Goal: Transaction & Acquisition: Book appointment/travel/reservation

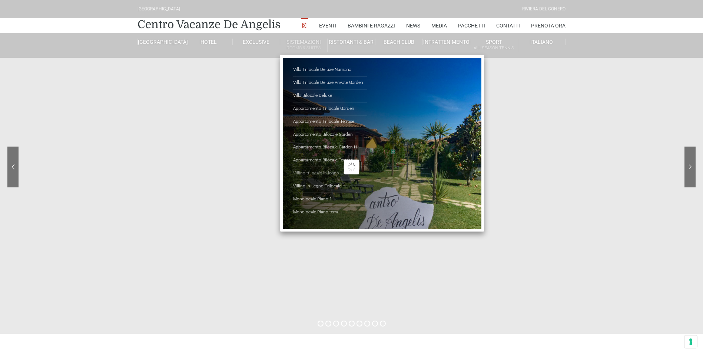
click at [316, 172] on link "Villino trilocale in legno" at bounding box center [330, 173] width 74 height 13
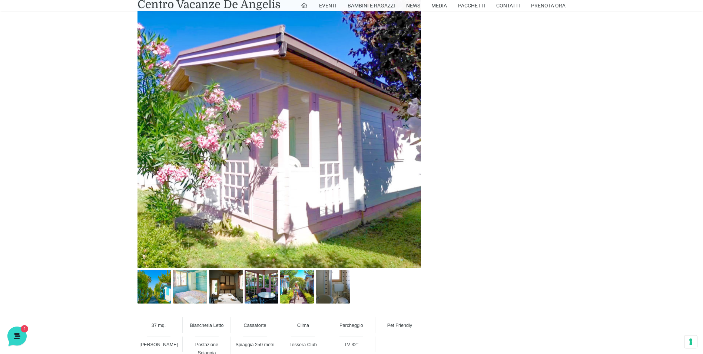
scroll to position [408, 0]
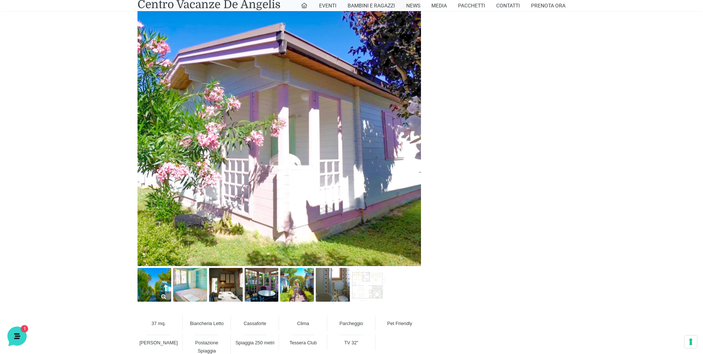
click at [149, 288] on img at bounding box center [155, 285] width 34 height 34
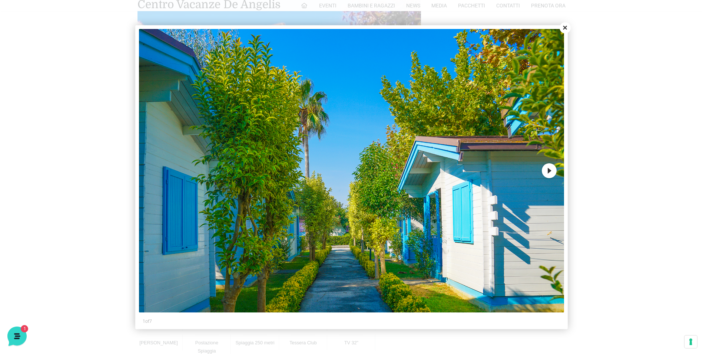
click at [547, 169] on button "Next" at bounding box center [549, 170] width 15 height 15
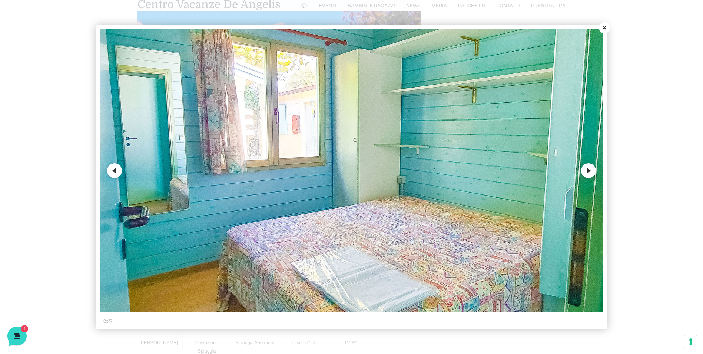
click at [592, 170] on button "Next" at bounding box center [588, 170] width 15 height 15
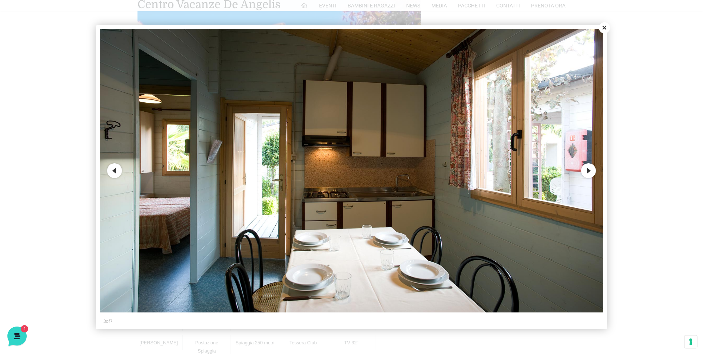
click at [590, 172] on button "Next" at bounding box center [588, 170] width 15 height 15
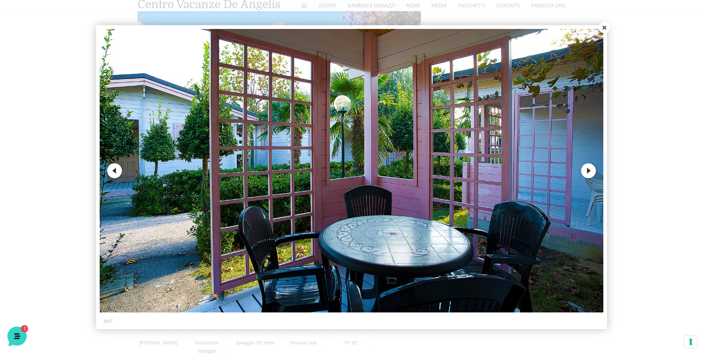
click at [590, 171] on button "Next" at bounding box center [588, 170] width 15 height 15
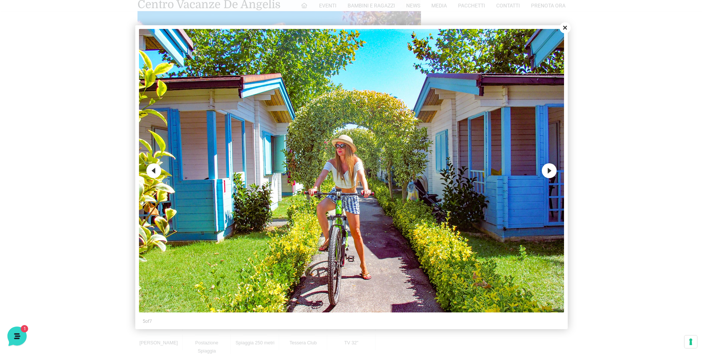
click at [552, 172] on button "Next" at bounding box center [549, 170] width 15 height 15
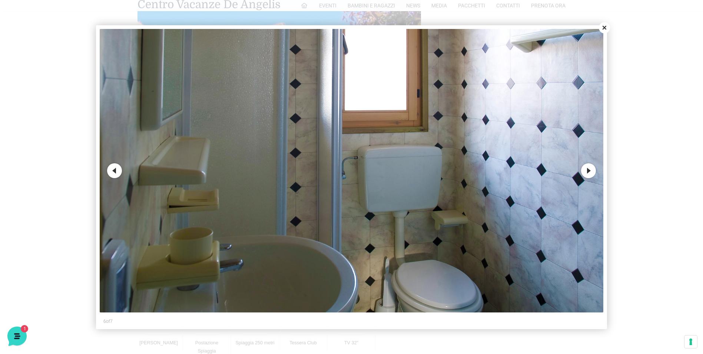
click at [585, 170] on button "Next" at bounding box center [588, 170] width 15 height 15
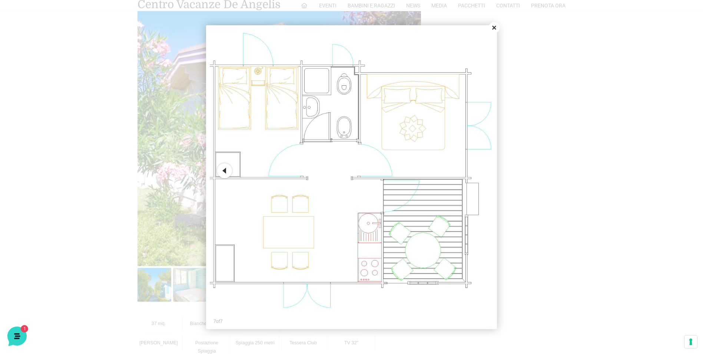
click at [493, 27] on button "Close" at bounding box center [494, 27] width 11 height 11
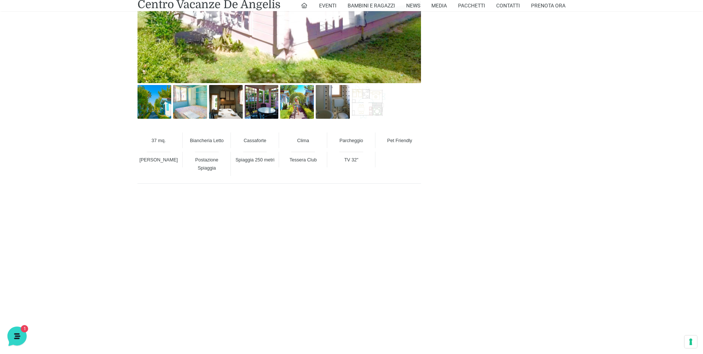
scroll to position [593, 0]
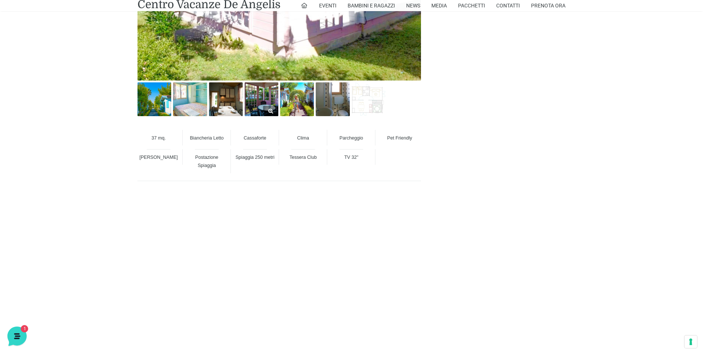
click at [264, 102] on img at bounding box center [262, 99] width 34 height 34
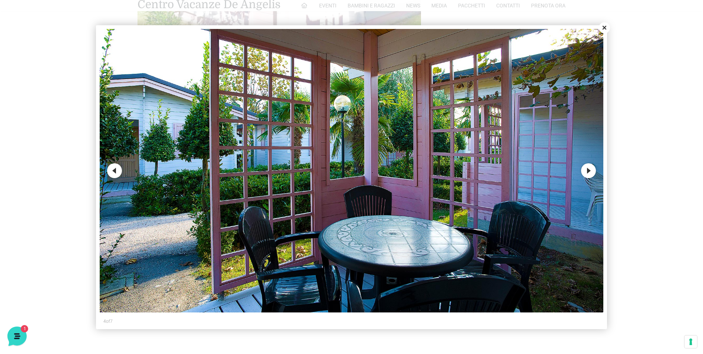
click at [586, 171] on button "Next" at bounding box center [588, 170] width 15 height 15
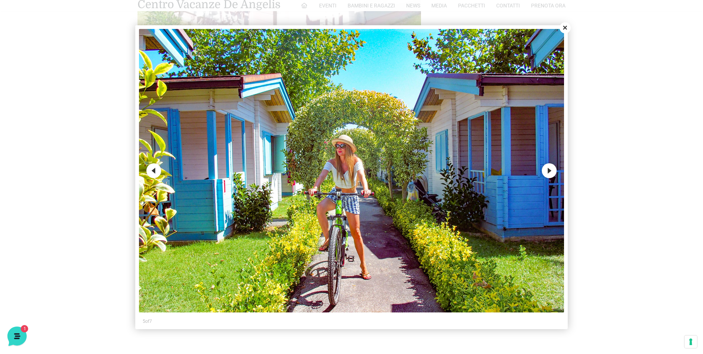
click at [566, 26] on button "Close" at bounding box center [565, 27] width 11 height 11
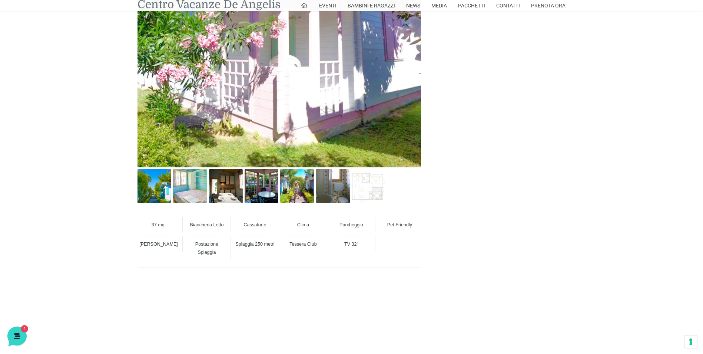
scroll to position [489, 0]
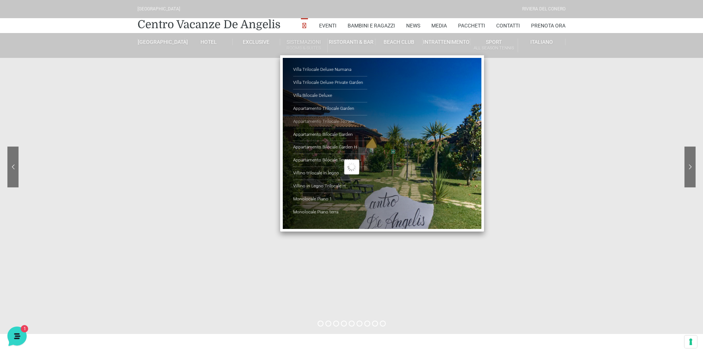
click at [332, 119] on link "Appartamento Trilocale Terrace" at bounding box center [330, 121] width 74 height 13
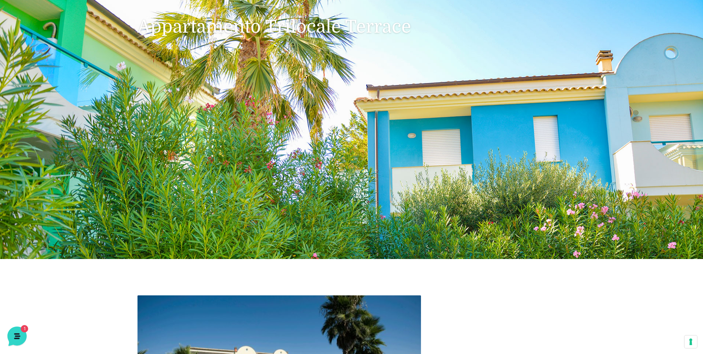
scroll to position [74, 0]
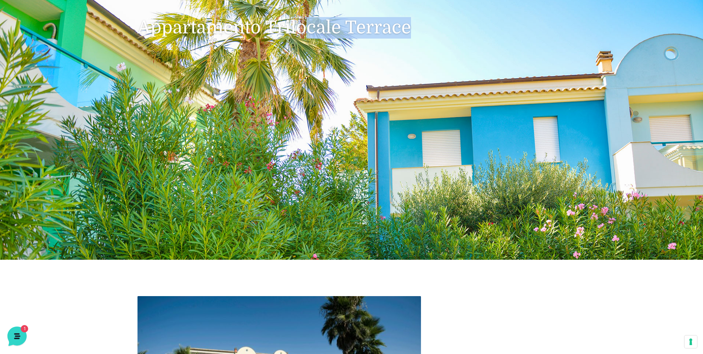
drag, startPoint x: 511, startPoint y: 185, endPoint x: 331, endPoint y: 174, distance: 180.6
click at [331, 174] on header "Villaggio Hotel Resort Riviera Del Conero Centro Vacanze De Angelis Eventi Miss…" at bounding box center [351, 93] width 703 height 334
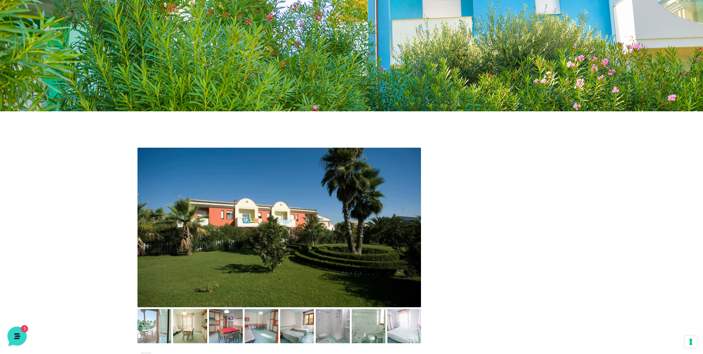
scroll to position [297, 0]
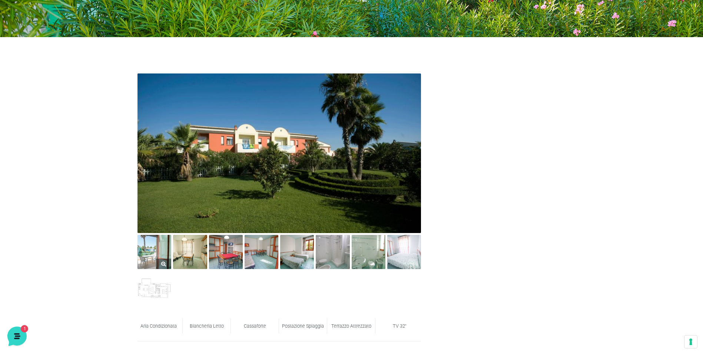
click at [152, 250] on img at bounding box center [155, 252] width 34 height 34
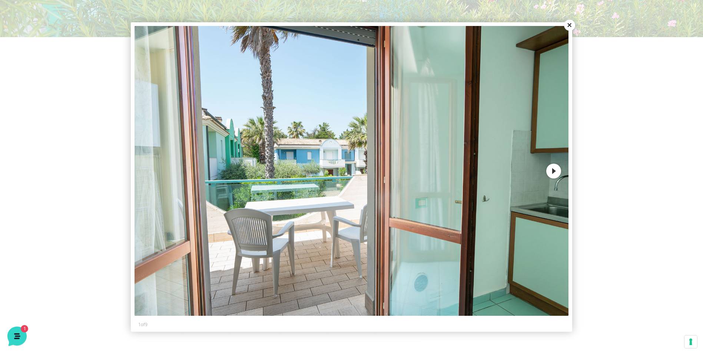
click at [559, 171] on button "Next" at bounding box center [553, 171] width 15 height 15
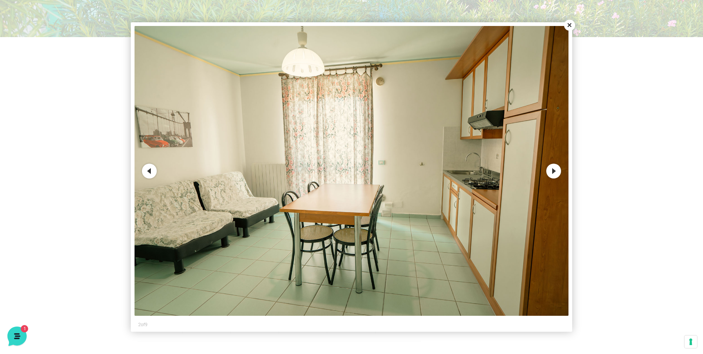
click at [559, 171] on button "Next" at bounding box center [553, 171] width 15 height 15
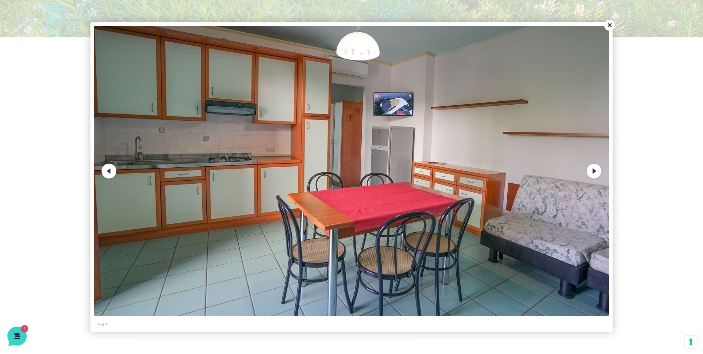
click at [595, 171] on button "Next" at bounding box center [594, 171] width 15 height 15
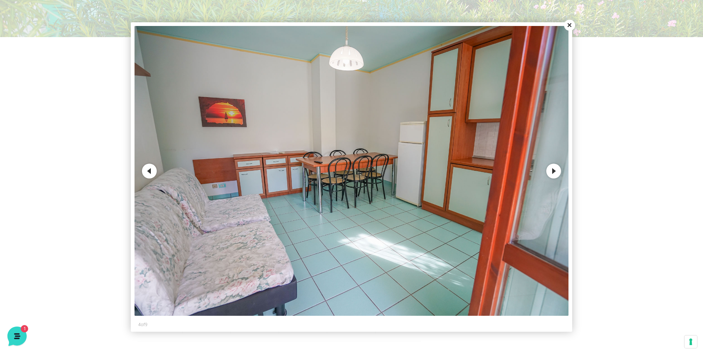
click at [551, 173] on button "Next" at bounding box center [553, 171] width 15 height 15
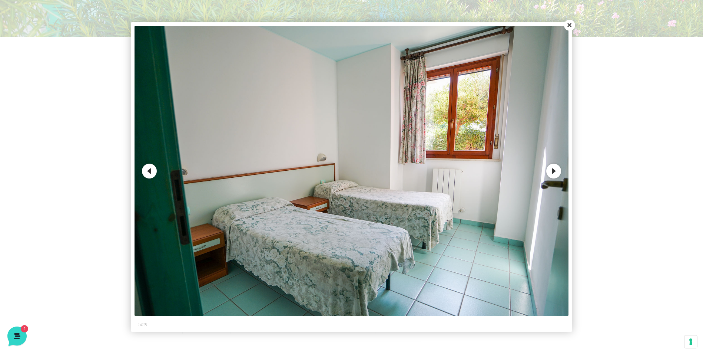
click at [570, 24] on button "Close" at bounding box center [569, 25] width 11 height 11
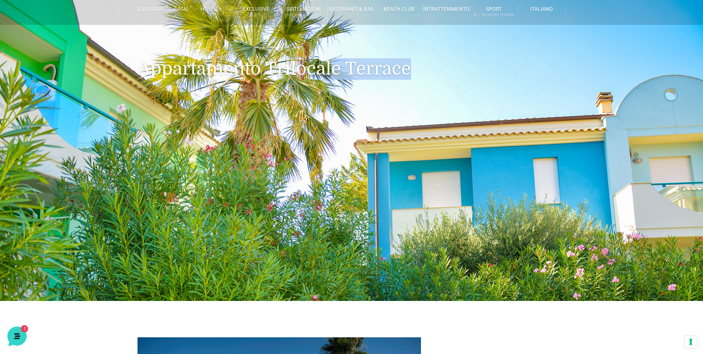
scroll to position [0, 0]
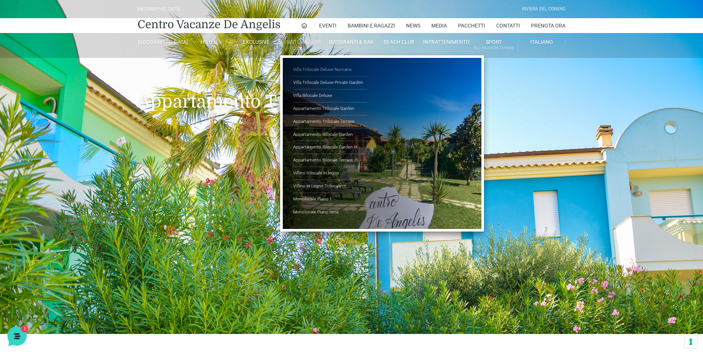
click at [314, 69] on link "Villa Trilocale Deluxe Numana" at bounding box center [330, 69] width 74 height 13
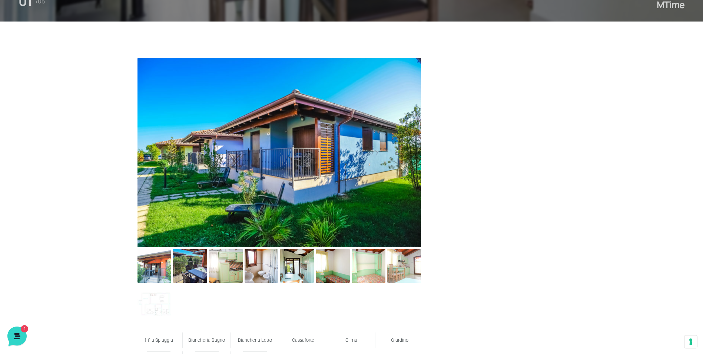
scroll to position [334, 0]
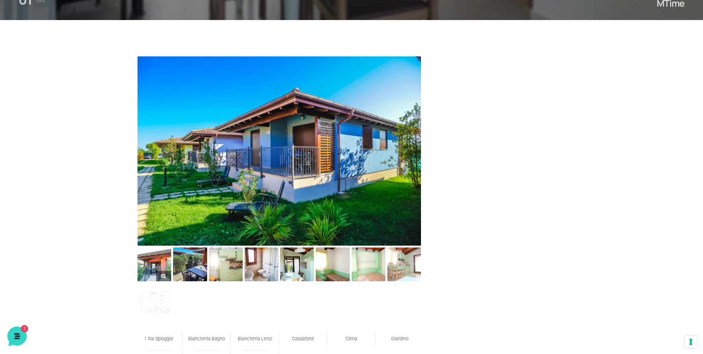
click at [156, 267] on img at bounding box center [155, 264] width 34 height 34
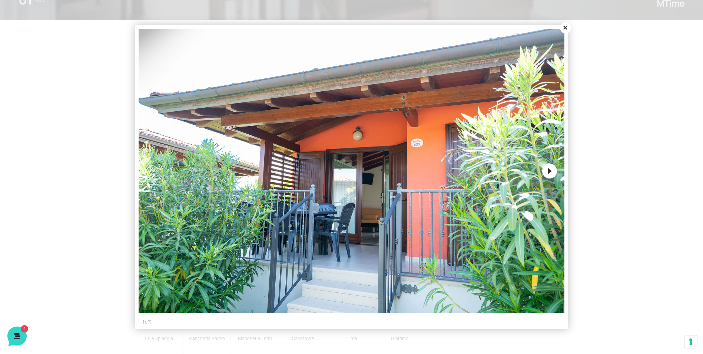
click at [556, 172] on button "Next" at bounding box center [549, 171] width 15 height 15
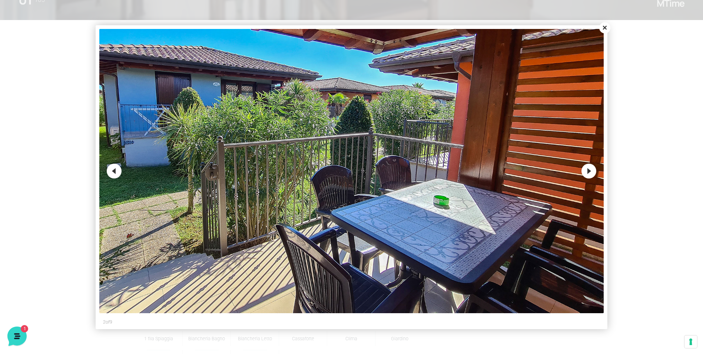
click at [587, 169] on button "Next" at bounding box center [589, 171] width 15 height 15
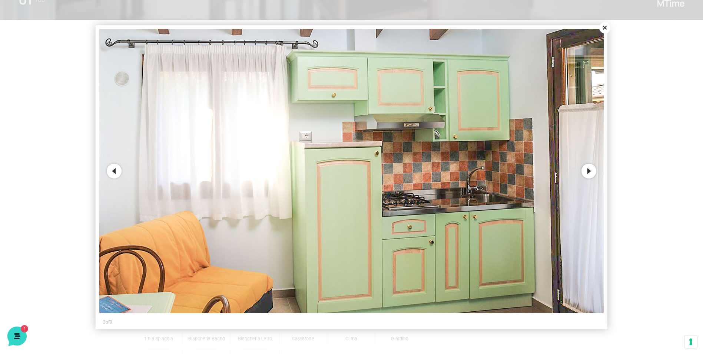
click at [587, 169] on button "Next" at bounding box center [589, 171] width 15 height 15
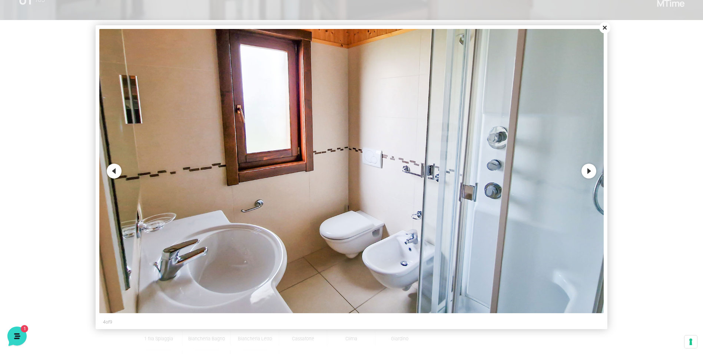
click at [585, 170] on button "Next" at bounding box center [589, 171] width 15 height 15
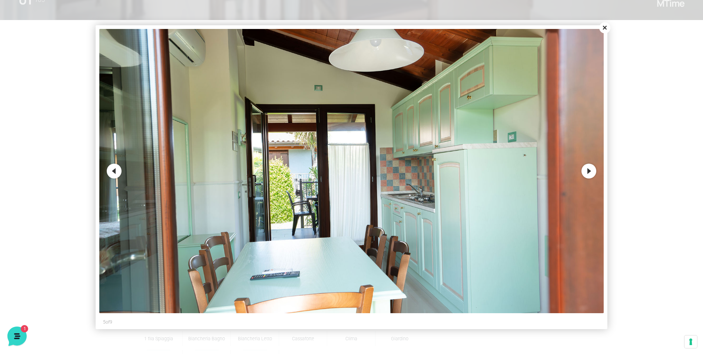
click at [586, 171] on button "Next" at bounding box center [589, 171] width 15 height 15
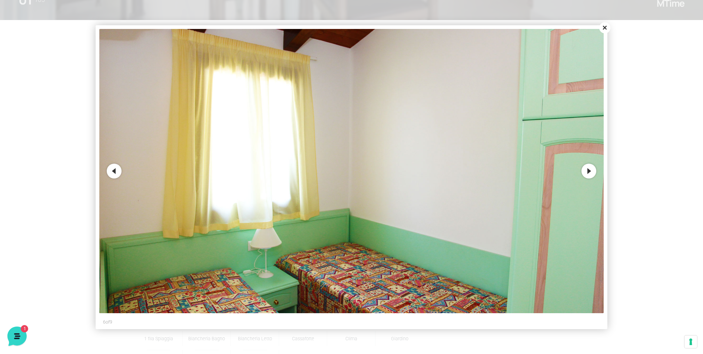
click at [586, 171] on button "Next" at bounding box center [589, 171] width 15 height 15
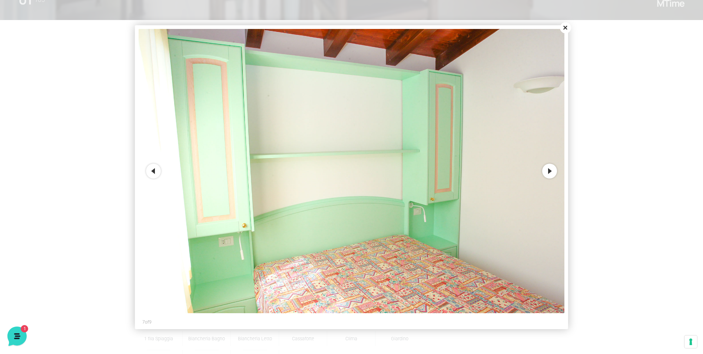
click at [586, 171] on div at bounding box center [351, 177] width 703 height 354
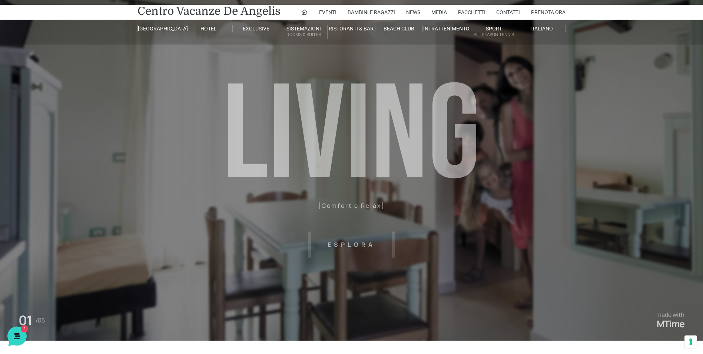
scroll to position [0, 0]
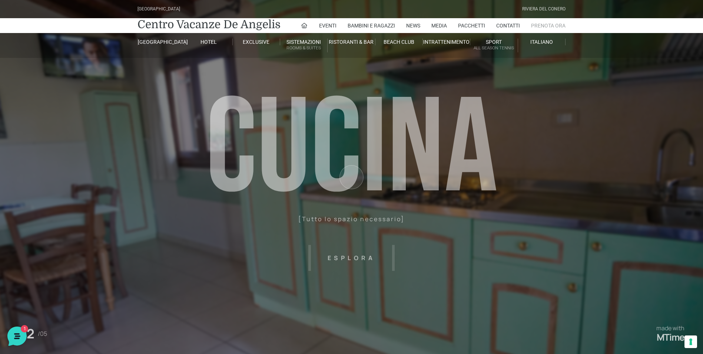
click at [553, 26] on link "Prenota Ora" at bounding box center [548, 25] width 34 height 15
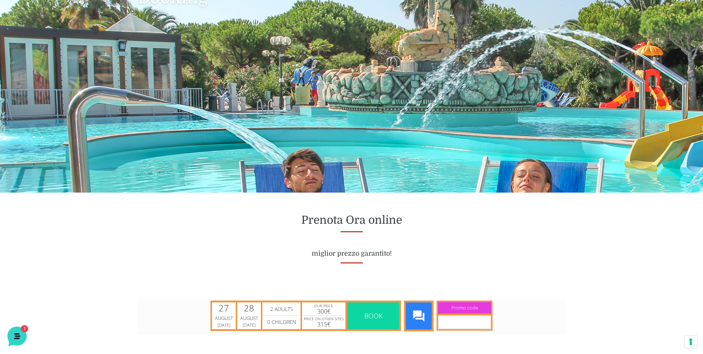
scroll to position [148, 0]
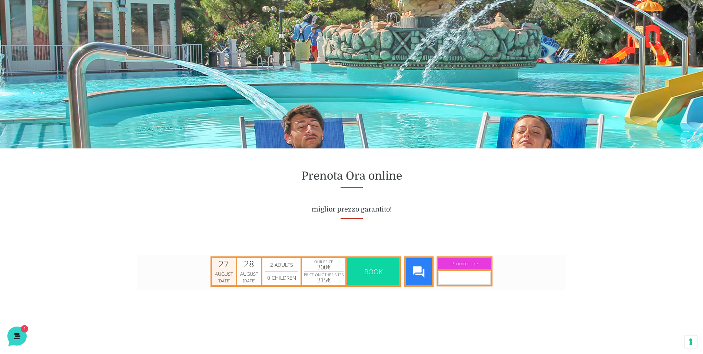
click at [222, 275] on div "August" at bounding box center [224, 273] width 22 height 7
click at [317, 291] on span "Next" at bounding box center [318, 290] width 9 height 9
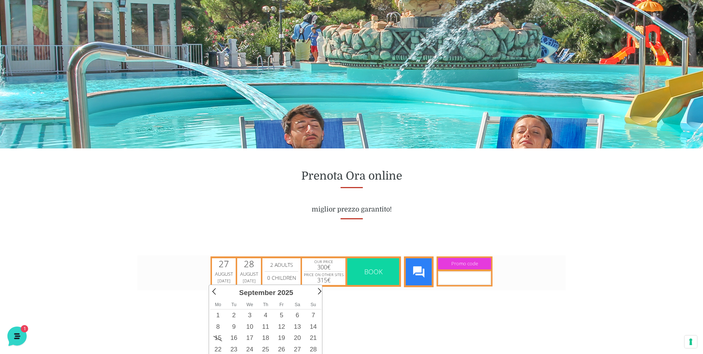
scroll to position [297, 0]
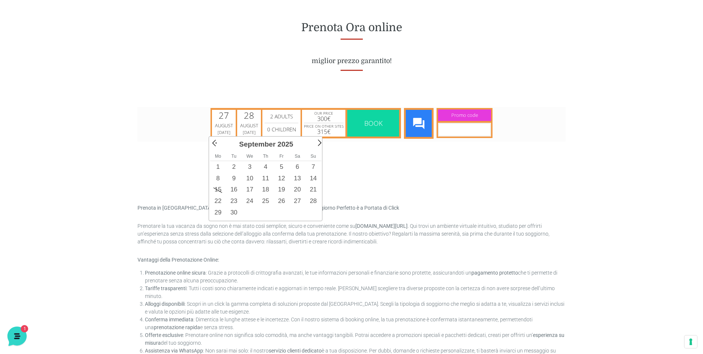
click at [215, 142] on span "Prev" at bounding box center [215, 142] width 9 height 9
click at [299, 210] on link "30" at bounding box center [297, 209] width 16 height 11
type input "[DATE]"
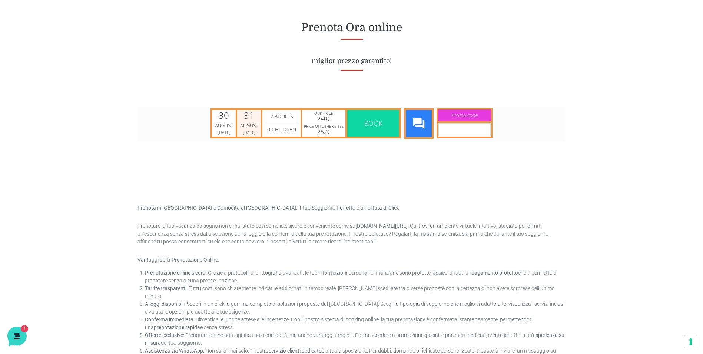
click at [253, 125] on div "August" at bounding box center [249, 125] width 22 height 7
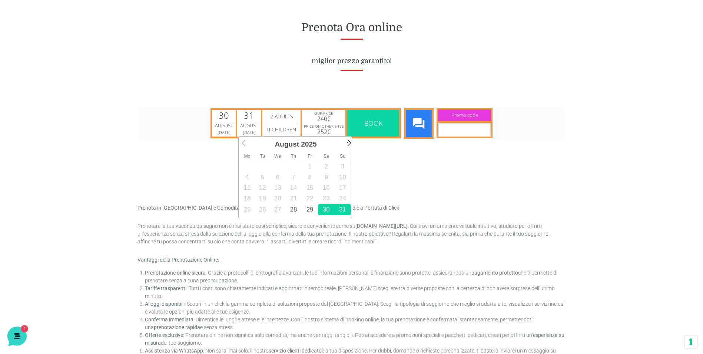
click at [348, 146] on span "Next" at bounding box center [348, 142] width 9 height 9
click at [328, 168] on link "6" at bounding box center [327, 166] width 16 height 11
type input "[DATE]"
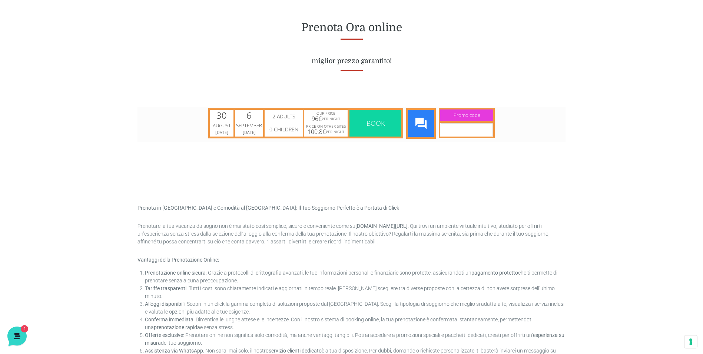
click at [361, 121] on span "Book" at bounding box center [375, 122] width 48 height 27
